Goal: Navigation & Orientation: Understand site structure

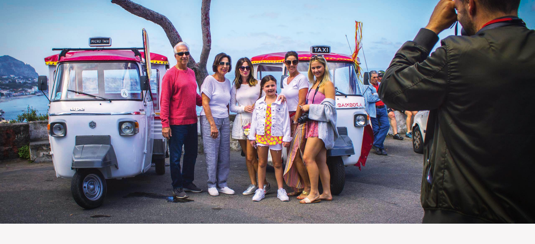
scroll to position [80, 0]
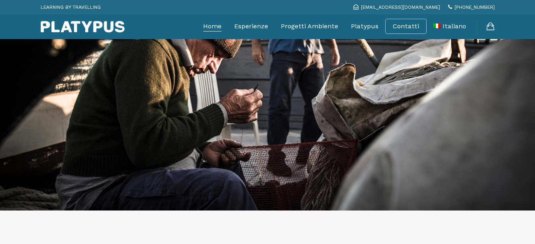
click at [214, 28] on link "Home" at bounding box center [212, 26] width 18 height 20
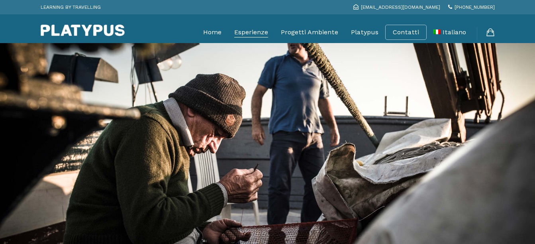
click at [248, 36] on link "Esperienze" at bounding box center [251, 32] width 34 height 20
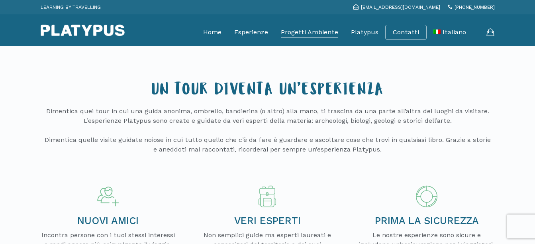
click at [301, 33] on link "Progetti Ambiente" at bounding box center [309, 32] width 57 height 20
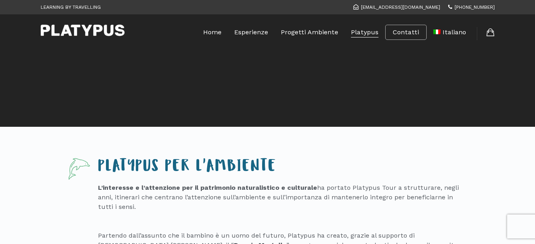
click at [358, 37] on link "Platypus" at bounding box center [364, 32] width 27 height 20
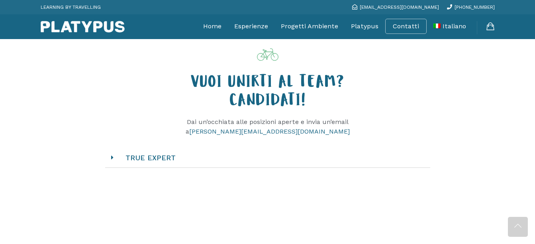
scroll to position [796, 0]
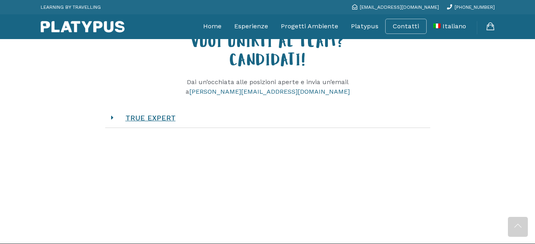
click at [162, 127] on link "TRUE EXPERT" at bounding box center [150, 118] width 66 height 24
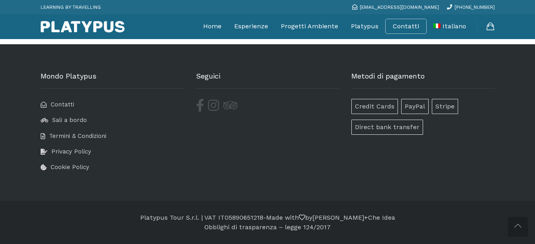
scroll to position [1513, 0]
